Goal: Task Accomplishment & Management: Manage account settings

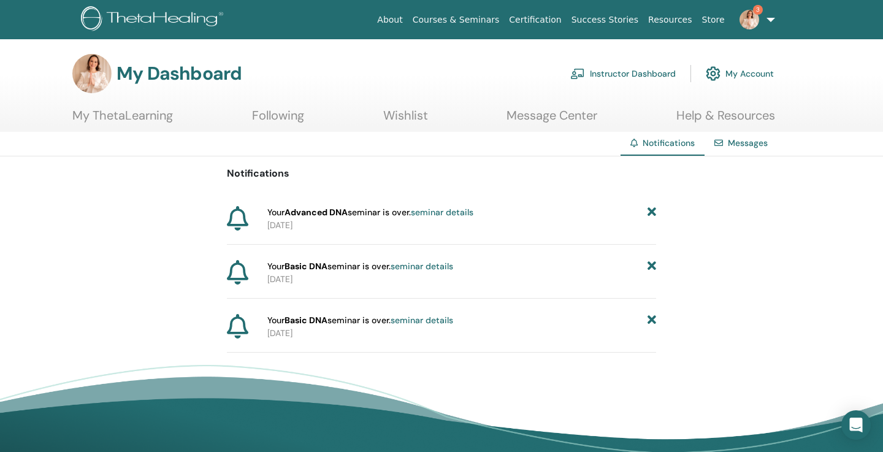
click at [655, 210] on icon at bounding box center [652, 212] width 9 height 13
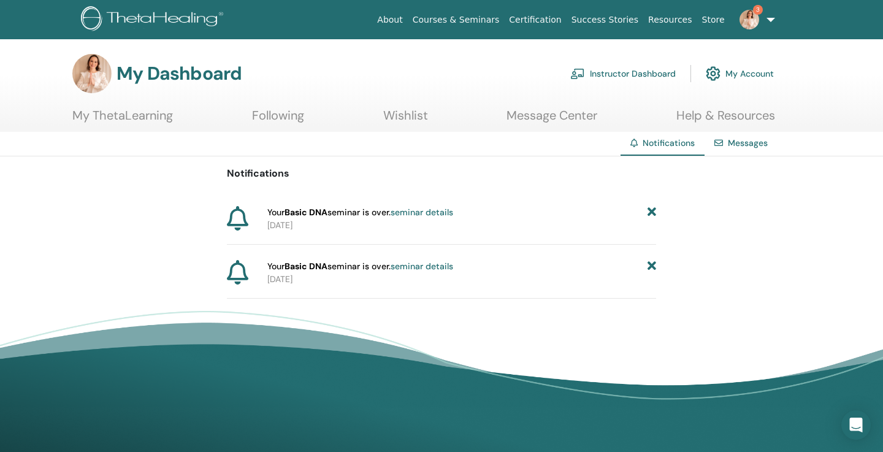
click at [655, 218] on icon at bounding box center [652, 212] width 9 height 13
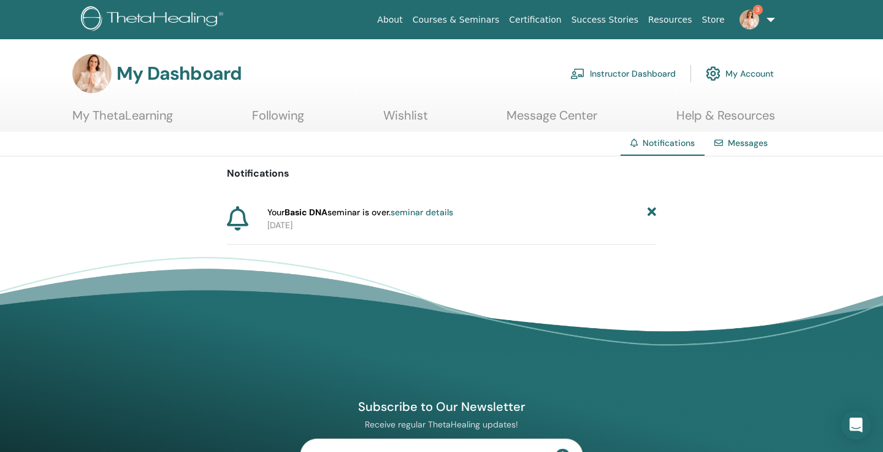
click at [655, 218] on icon at bounding box center [652, 212] width 9 height 13
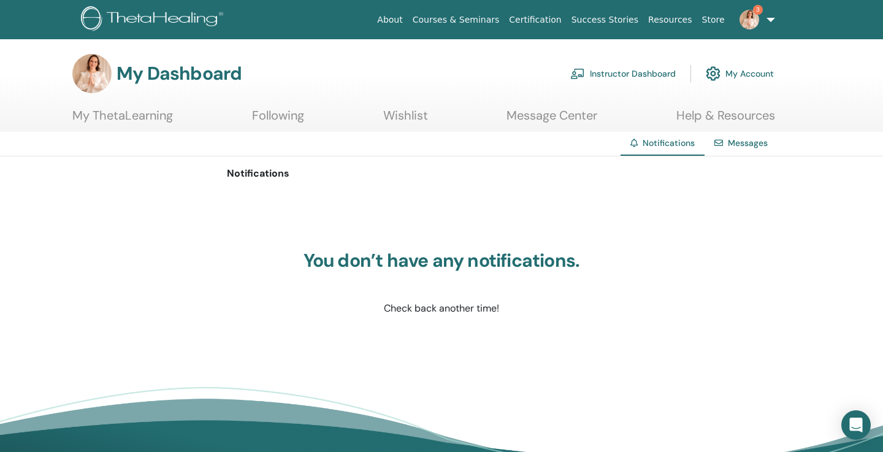
click at [631, 79] on link "Instructor Dashboard" at bounding box center [624, 73] width 106 height 27
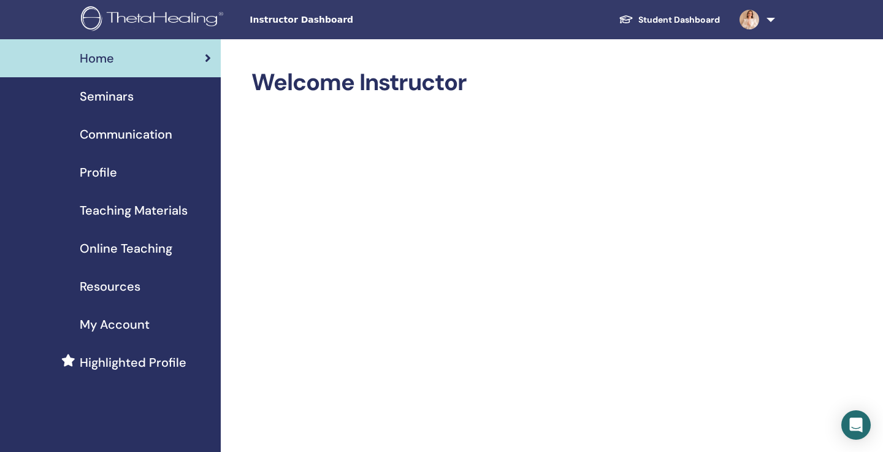
click at [165, 90] on div "Seminars" at bounding box center [110, 96] width 201 height 18
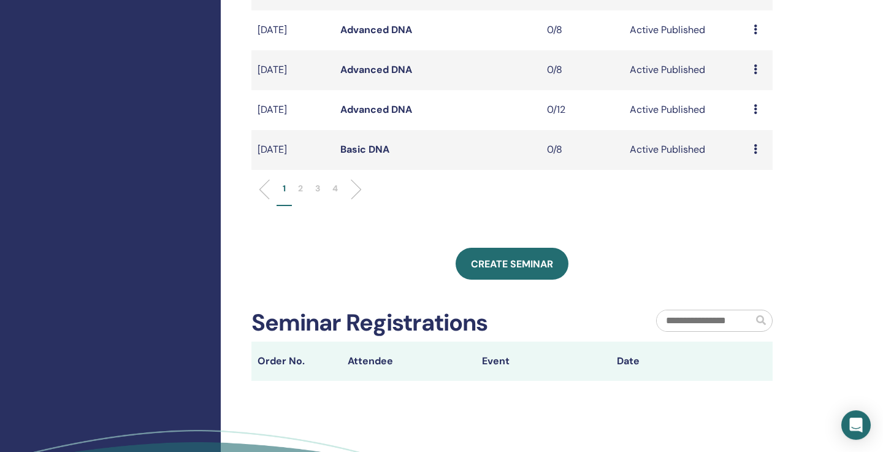
scroll to position [470, 0]
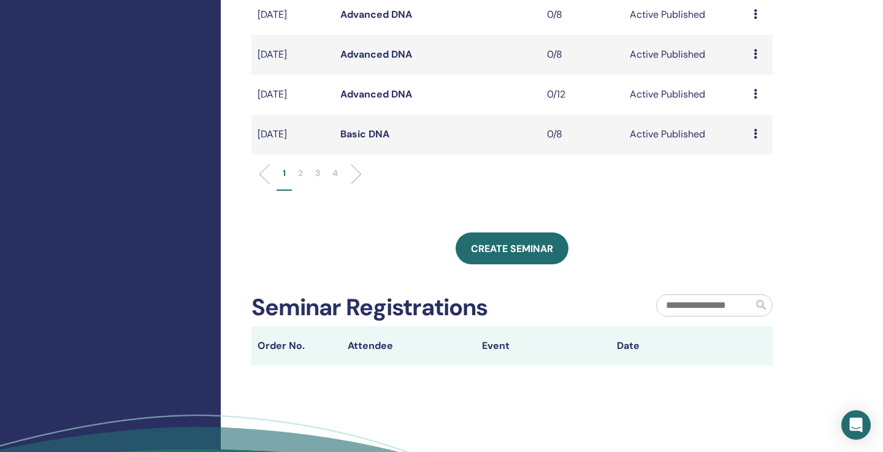
click at [316, 179] on p "3" at bounding box center [317, 173] width 5 height 13
click at [811, 188] on div "My Seminars You can customize the filter to explore upcoming seminars beyond th…" at bounding box center [552, 53] width 663 height 968
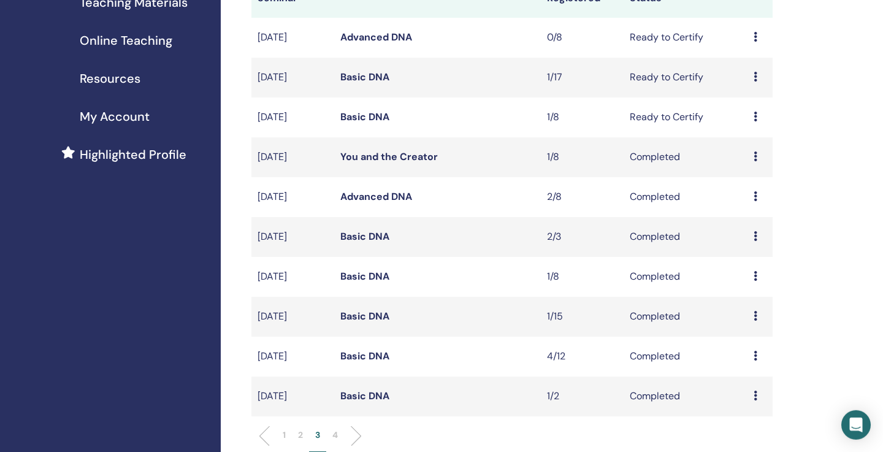
scroll to position [234, 0]
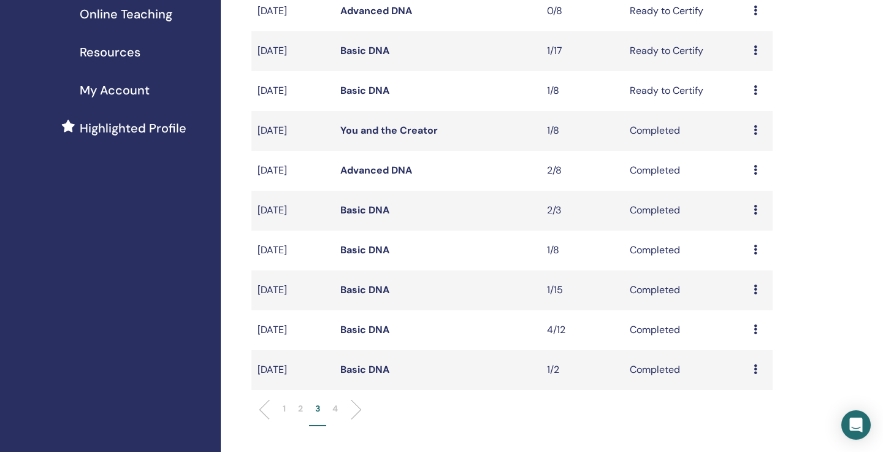
click at [300, 409] on p "2" at bounding box center [300, 408] width 5 height 13
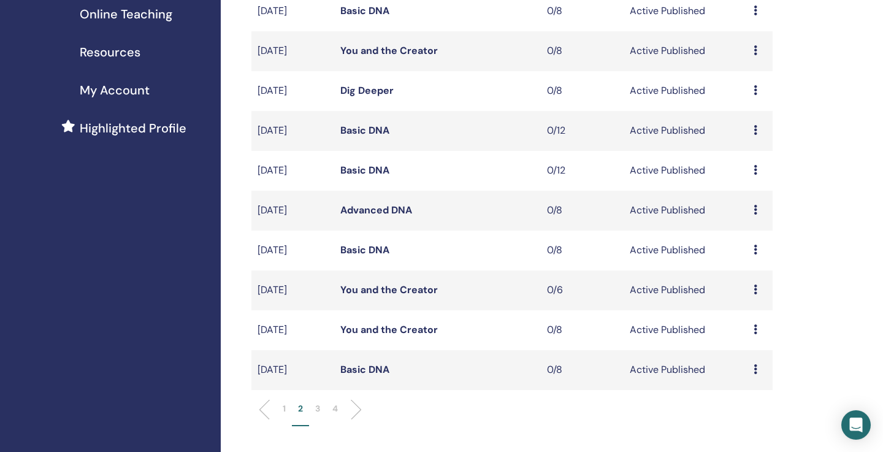
click at [384, 372] on link "Basic DNA" at bounding box center [364, 369] width 49 height 13
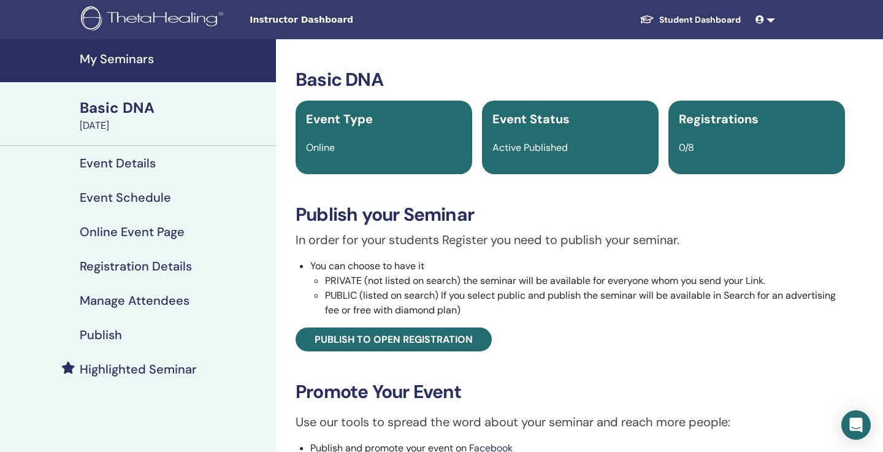
click at [112, 334] on h4 "Publish" at bounding box center [101, 335] width 42 height 15
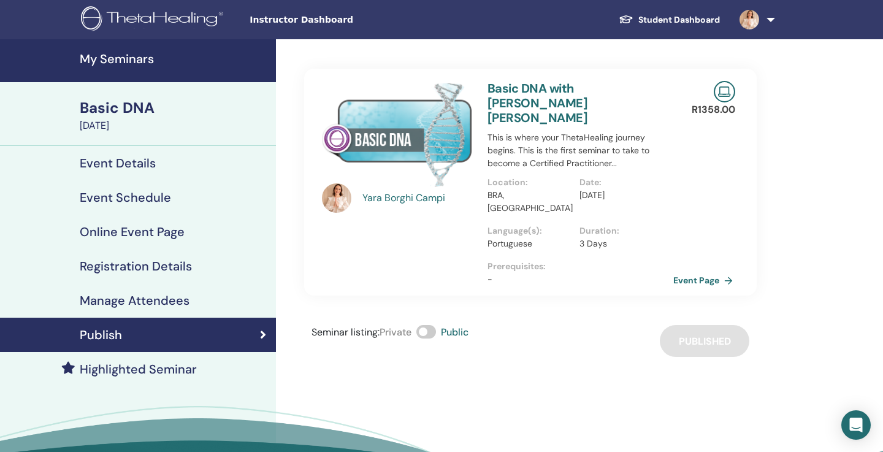
click at [708, 271] on link "Event Page" at bounding box center [706, 280] width 64 height 18
